Goal: Information Seeking & Learning: Learn about a topic

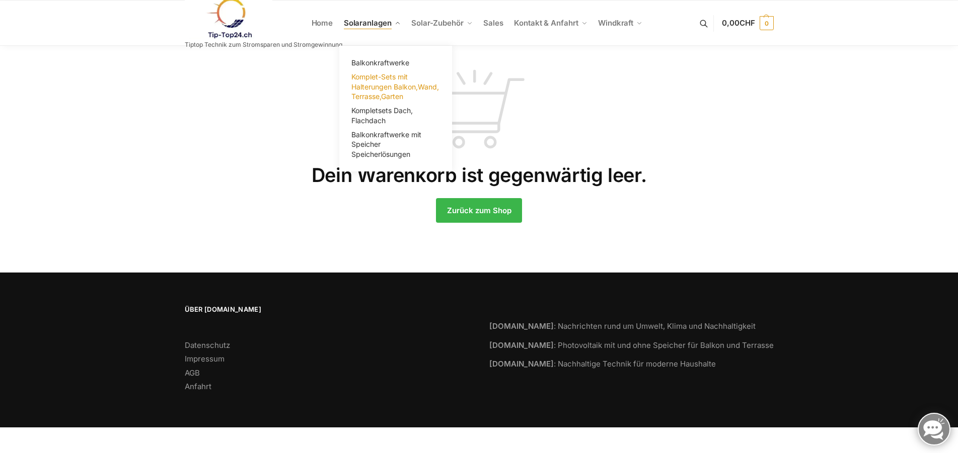
click at [379, 86] on span "Komplet-Sets mit Halterungen Balkon,Wand, Terrasse,Garten" at bounding box center [395, 86] width 88 height 28
click at [379, 87] on span "Komplet-Sets mit Halterungen Balkon,Wand, Terrasse,Garten" at bounding box center [395, 86] width 88 height 28
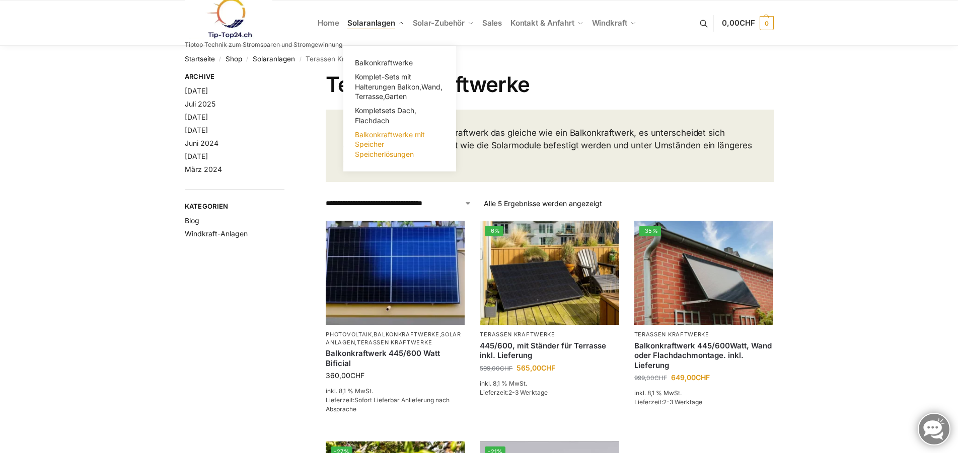
click at [377, 140] on span "Balkonkraftwerke mit Speicher Speicherlösungen" at bounding box center [390, 144] width 70 height 28
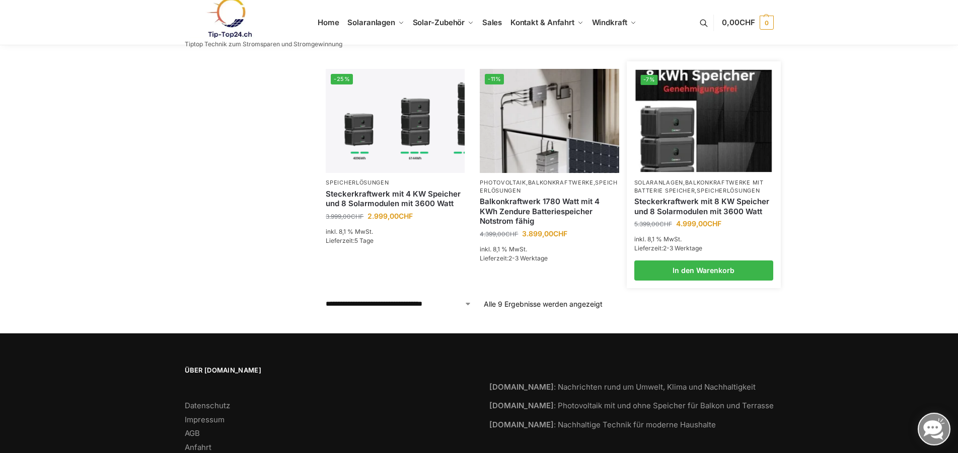
scroll to position [549, 0]
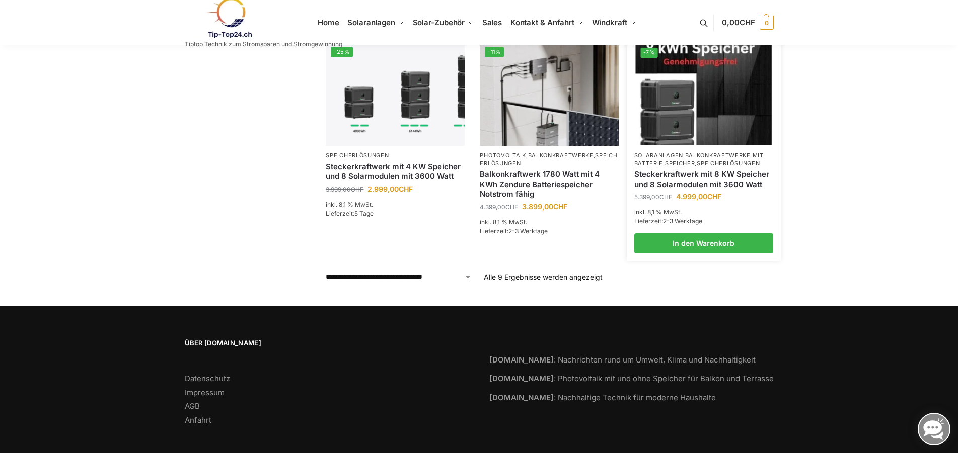
click at [701, 106] on img at bounding box center [703, 94] width 136 height 102
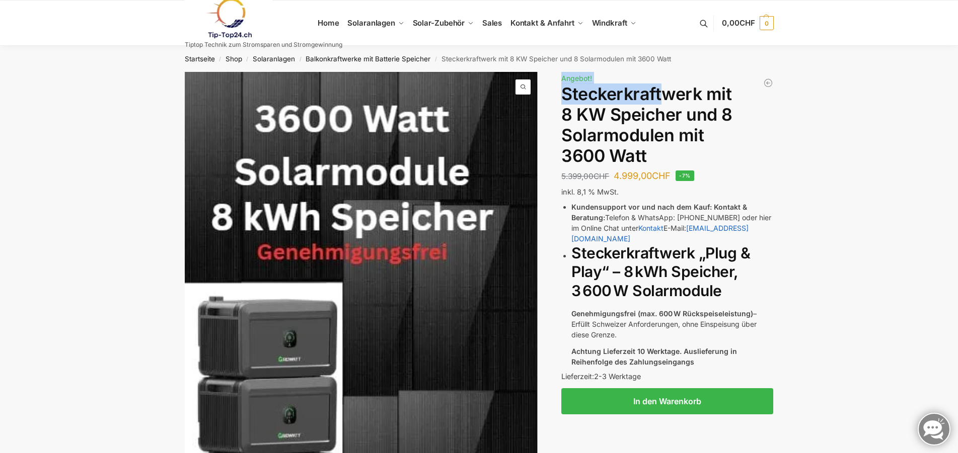
drag, startPoint x: 558, startPoint y: 94, endPoint x: 664, endPoint y: 102, distance: 106.5
click at [664, 102] on div "Beschreibung Zusätzliche Informationen 5.399,00 CHF Ursprünglicher Preis war: 5…" at bounding box center [479, 343] width 631 height 543
click at [664, 102] on h1 "Steckerkraftwerk mit 8 KW Speicher und 8 Solarmodulen mit 3600 Watt" at bounding box center [667, 125] width 212 height 82
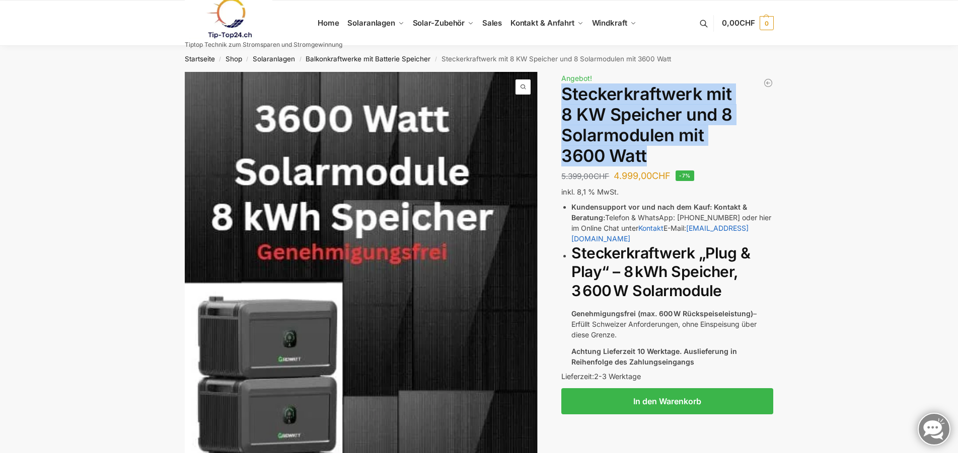
drag, startPoint x: 570, startPoint y: 97, endPoint x: 660, endPoint y: 149, distance: 104.6
click at [660, 149] on h1 "Steckerkraftwerk mit 8 KW Speicher und 8 Solarmodulen mit 3600 Watt" at bounding box center [667, 125] width 212 height 82
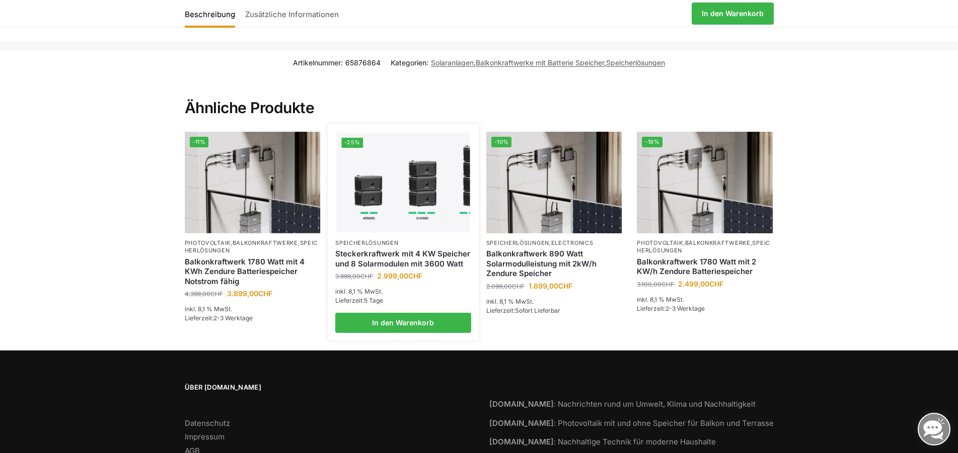
scroll to position [1798, 0]
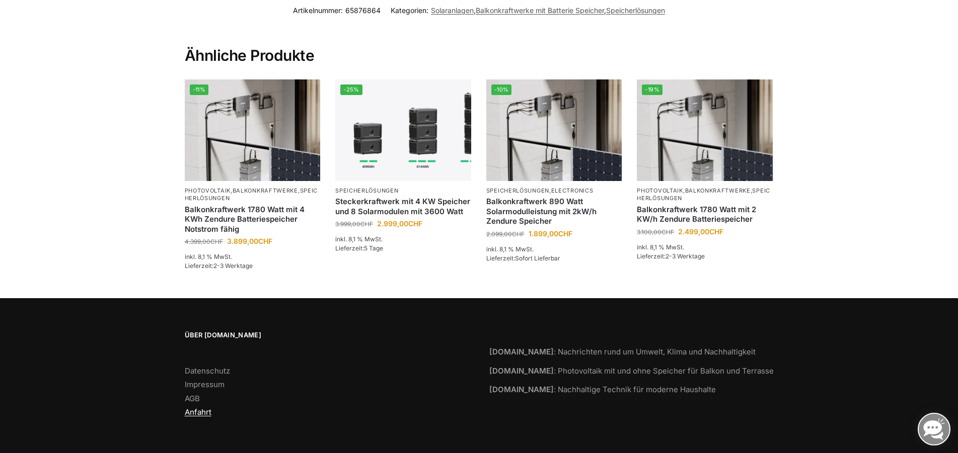
click at [197, 413] on link "Anfahrt" at bounding box center [198, 413] width 27 height 10
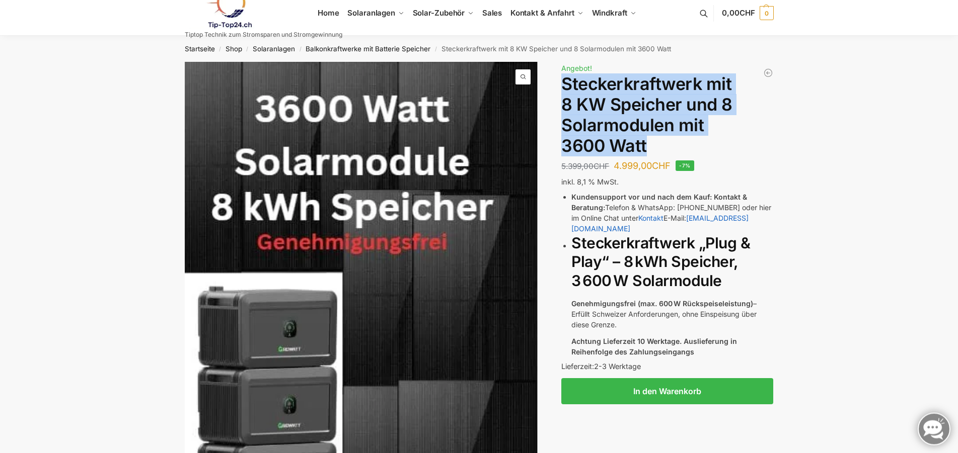
scroll to position [0, 0]
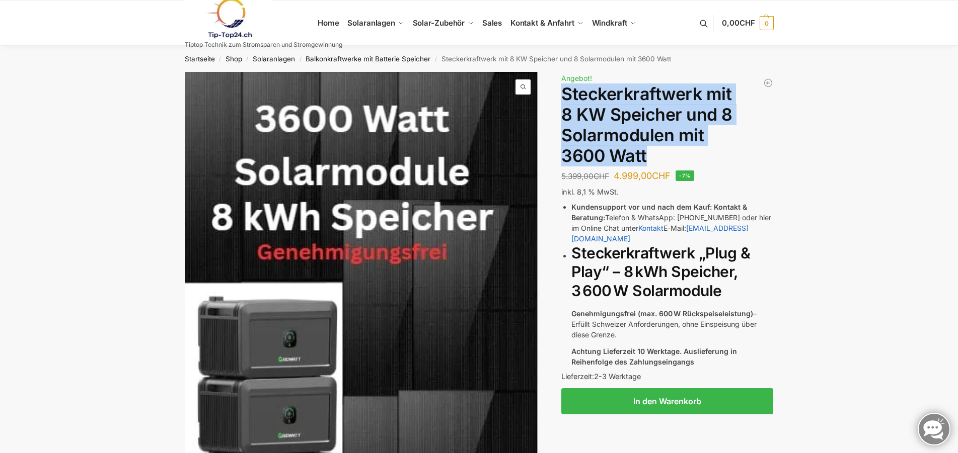
click at [226, 8] on img at bounding box center [229, 18] width 88 height 41
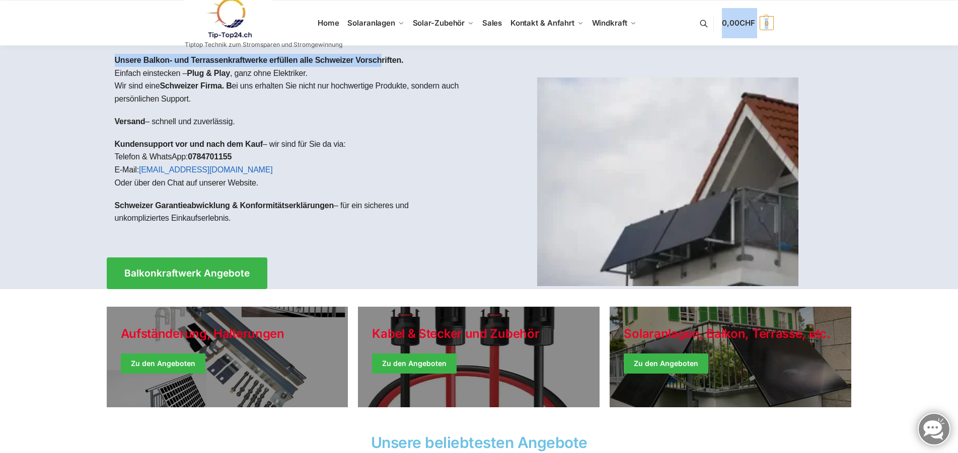
drag, startPoint x: 205, startPoint y: 47, endPoint x: 380, endPoint y: 52, distance: 175.2
click at [894, 84] on div at bounding box center [479, 168] width 958 height 244
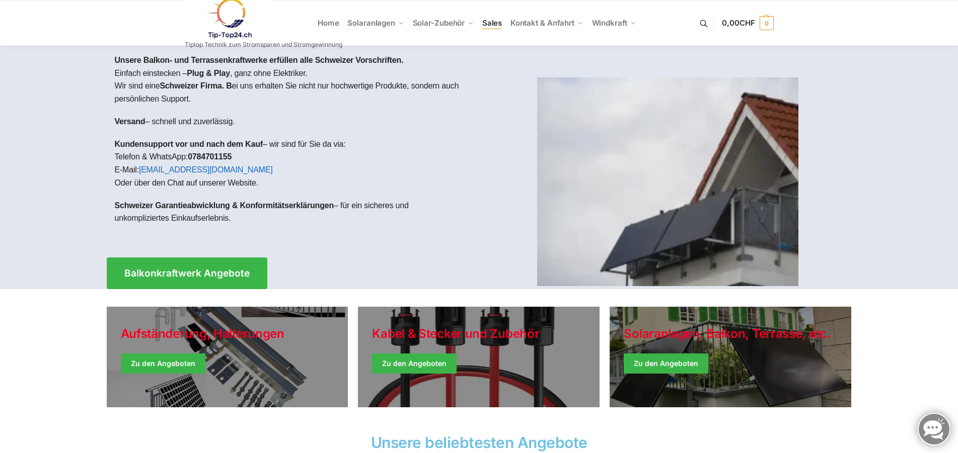
click at [491, 21] on span "Sales" at bounding box center [492, 23] width 20 height 10
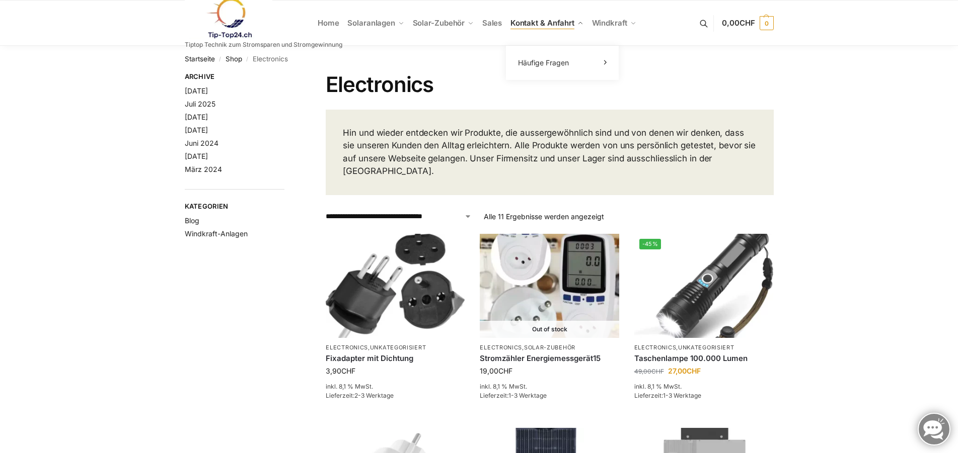
click at [537, 24] on span "Kontakt & Anfahrt" at bounding box center [542, 23] width 64 height 10
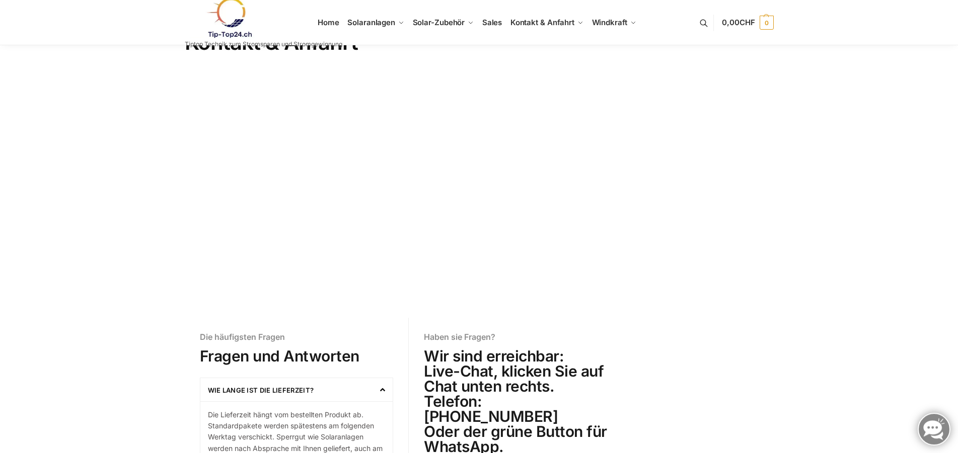
scroll to position [205, 0]
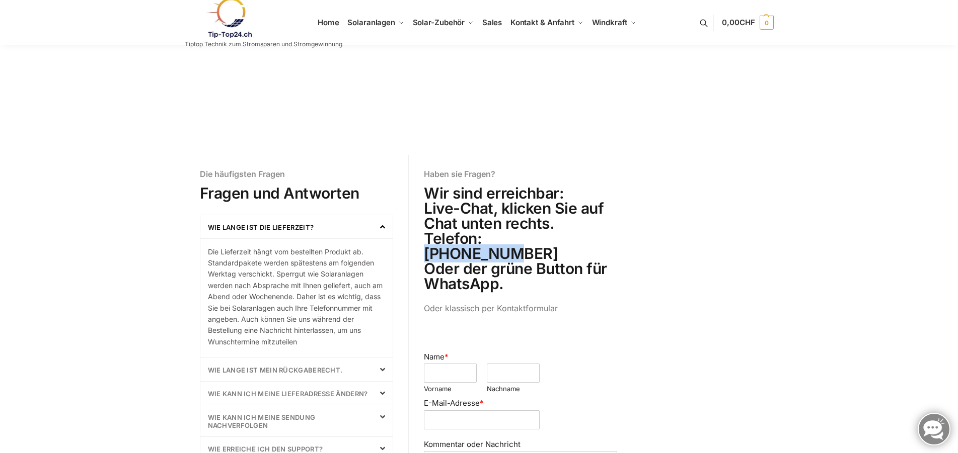
drag, startPoint x: 486, startPoint y: 236, endPoint x: 569, endPoint y: 233, distance: 83.1
click at [569, 233] on h2 "Wir sind erreichbar: Live-Chat, klicken Sie auf Chat unten rechts. Telefon: 078…" at bounding box center [520, 239] width 193 height 106
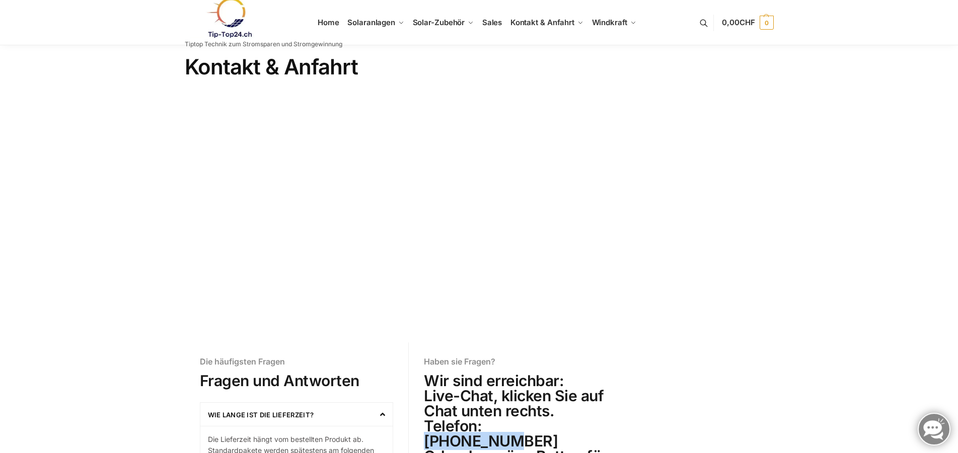
scroll to position [0, 0]
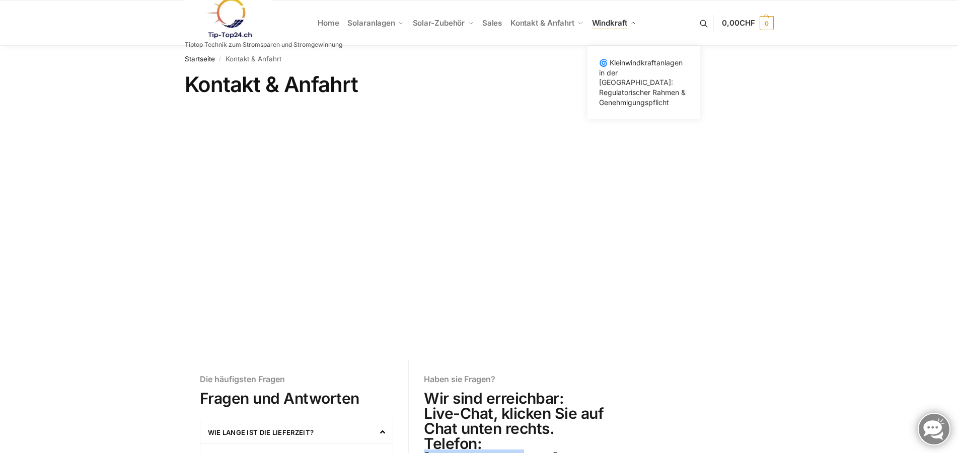
click at [611, 24] on span "Windkraft" at bounding box center [609, 23] width 35 height 10
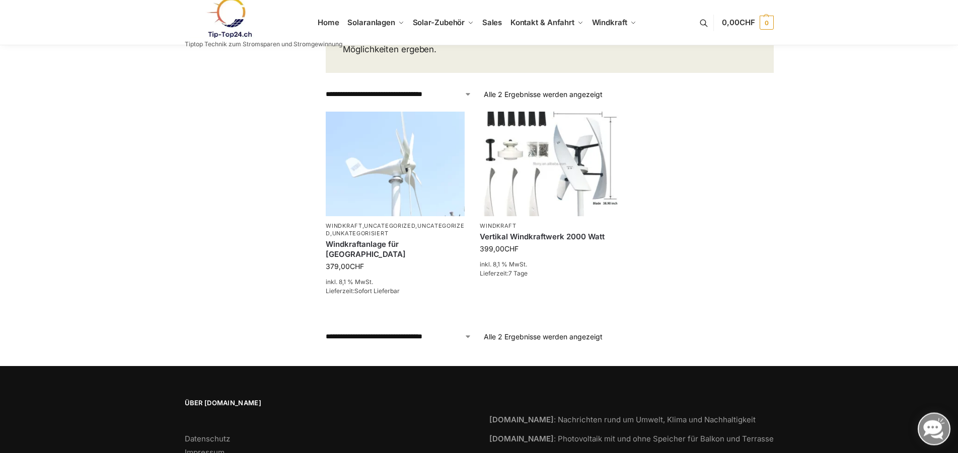
scroll to position [415, 0]
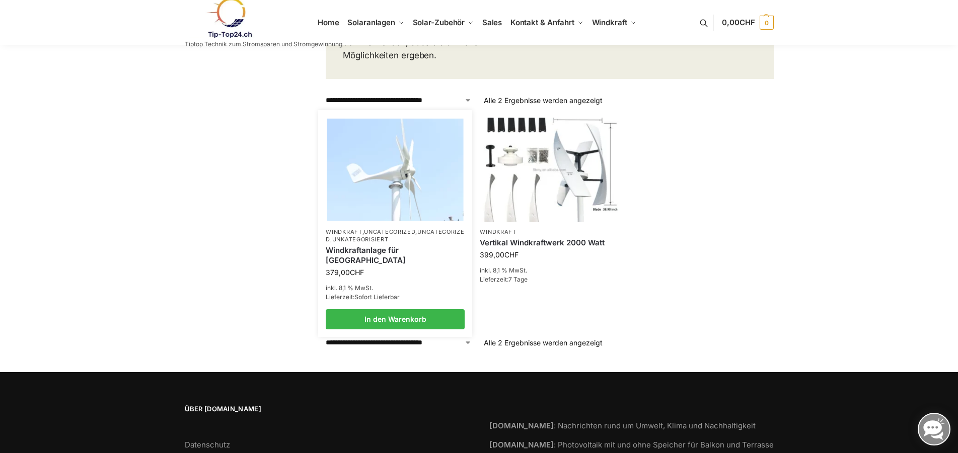
click at [406, 168] on img at bounding box center [395, 170] width 136 height 102
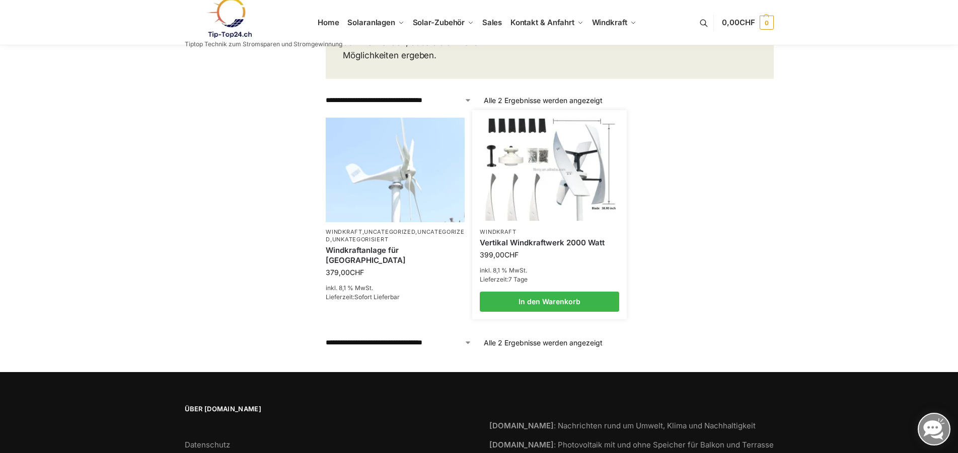
click at [570, 162] on img at bounding box center [549, 170] width 136 height 102
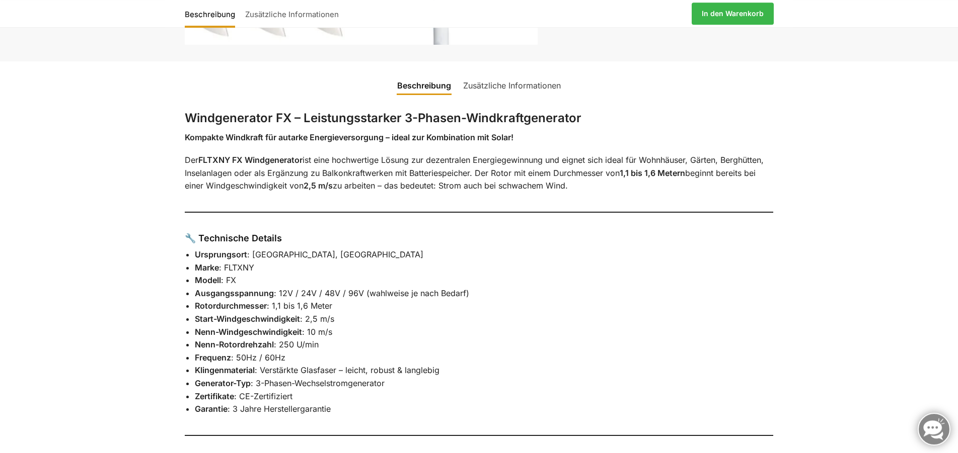
scroll to position [411, 0]
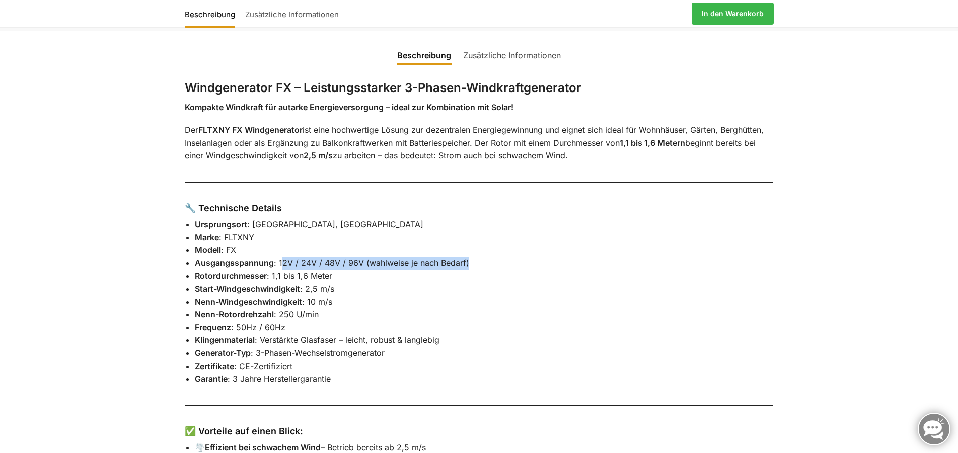
drag, startPoint x: 284, startPoint y: 262, endPoint x: 468, endPoint y: 268, distance: 183.8
click at [468, 268] on li "Ausgangsspannung : 12V / 24V / 48V / 96V (wahlweise je nach Bedarf)" at bounding box center [484, 263] width 579 height 13
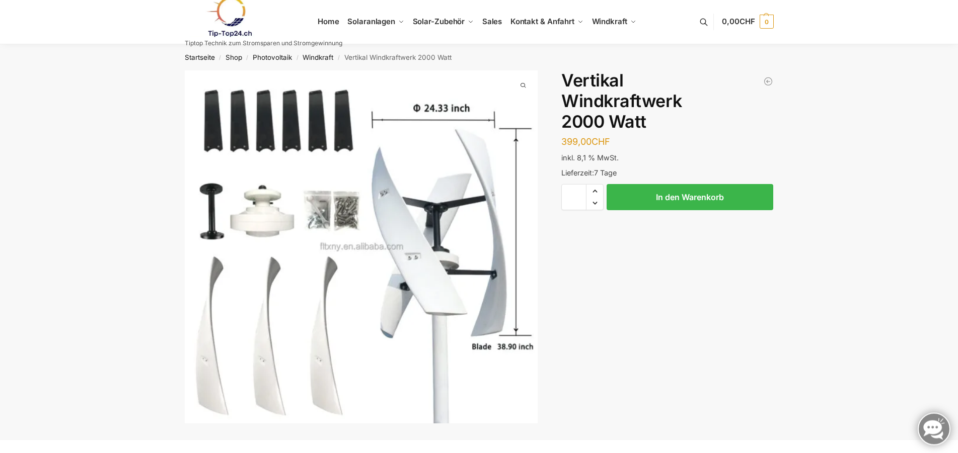
scroll to position [0, 0]
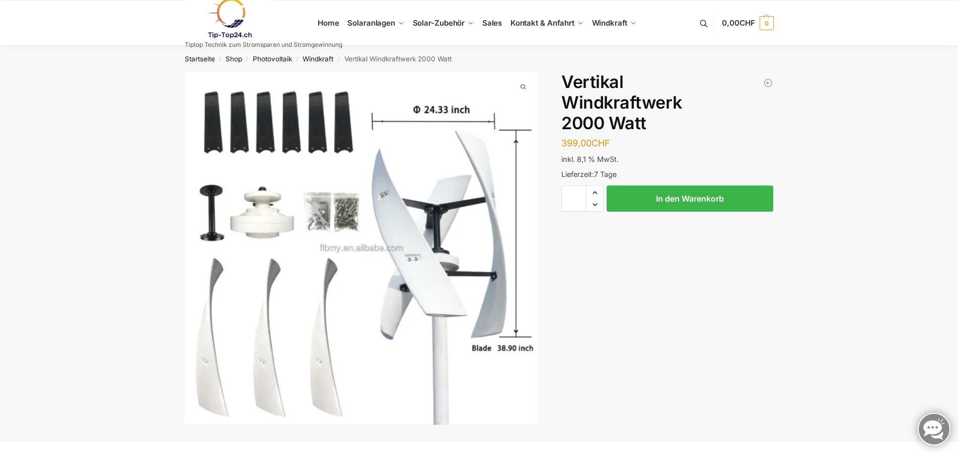
click at [565, 104] on h1 "Vertikal Windkraftwerk 2000 Watt" at bounding box center [667, 102] width 212 height 61
drag, startPoint x: 565, startPoint y: 81, endPoint x: 726, endPoint y: 105, distance: 162.4
click at [726, 105] on h1 "Vertikal Windkraftwerk 2000 Watt" at bounding box center [667, 102] width 212 height 61
